Goal: Task Accomplishment & Management: Use online tool/utility

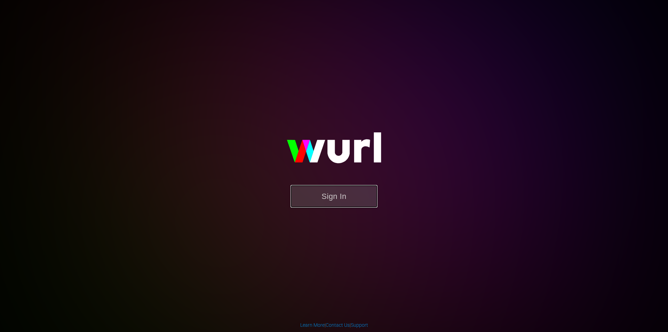
click at [339, 199] on button "Sign In" at bounding box center [333, 196] width 87 height 23
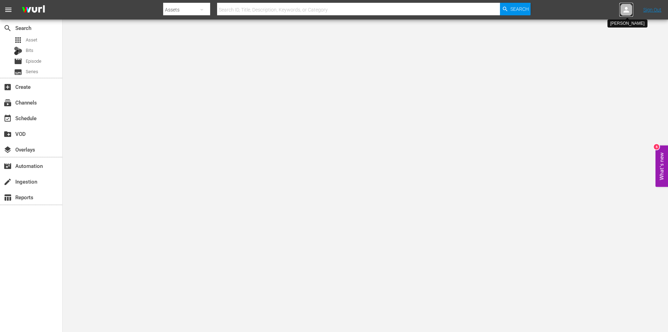
click at [629, 9] on icon at bounding box center [626, 10] width 8 height 8
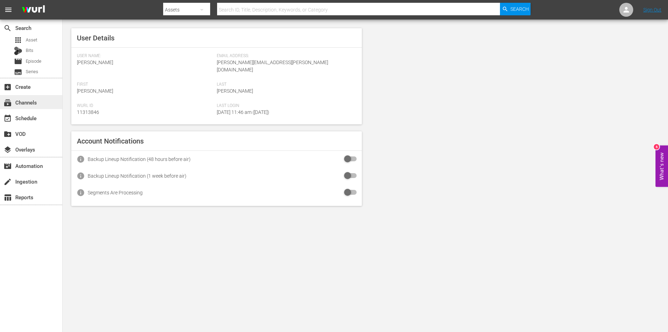
click at [25, 104] on div "subscriptions Channels" at bounding box center [19, 101] width 39 height 6
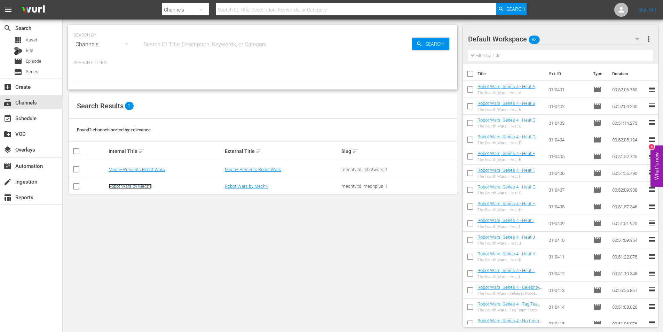
click at [127, 184] on link "Robot Wars by Mech+" at bounding box center [130, 185] width 43 height 5
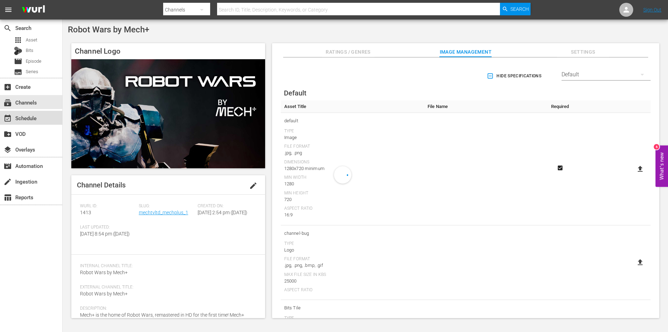
click at [37, 119] on div "event_available Schedule" at bounding box center [19, 117] width 39 height 6
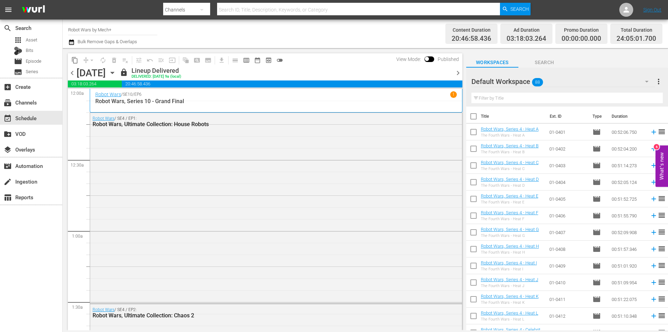
click at [459, 73] on span "chevron_right" at bounding box center [458, 73] width 9 height 9
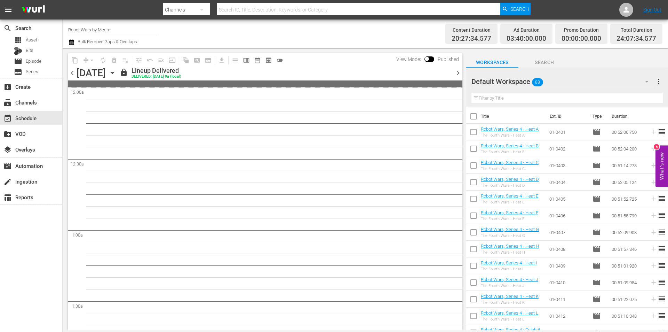
click at [459, 73] on span "chevron_right" at bounding box center [458, 73] width 9 height 9
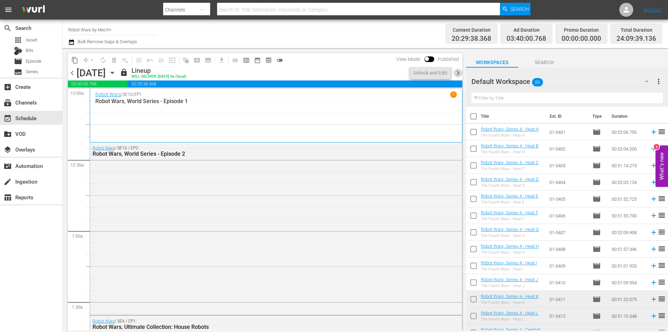
click at [459, 73] on span "chevron_right" at bounding box center [458, 73] width 9 height 9
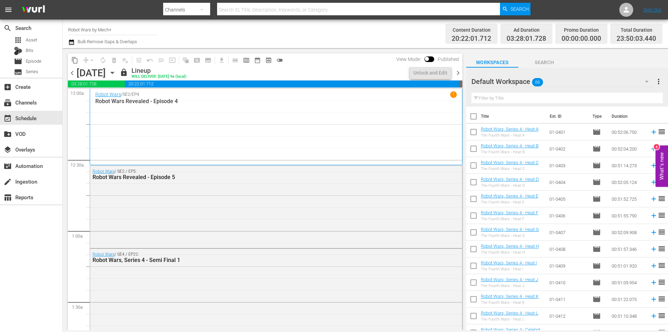
click at [459, 73] on span "chevron_right" at bounding box center [458, 73] width 9 height 9
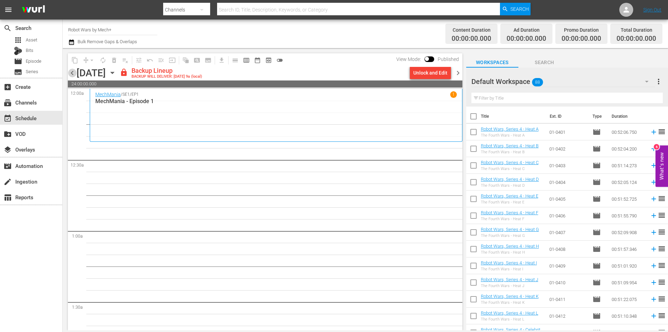
click at [74, 75] on span "chevron_left" at bounding box center [72, 73] width 9 height 9
